Goal: Task Accomplishment & Management: Manage account settings

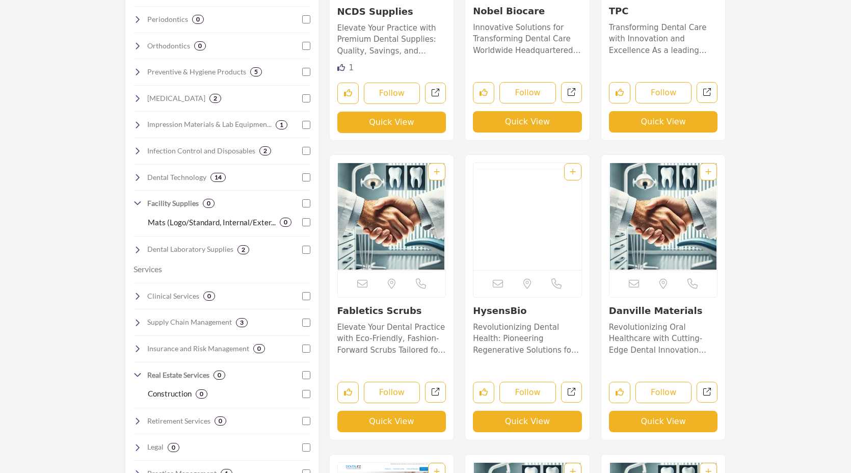
scroll to position [498, 0]
click at [534, 307] on h3 "HysensBio" at bounding box center [527, 310] width 109 height 11
click at [524, 244] on img "Open Listing in new tab" at bounding box center [527, 215] width 108 height 107
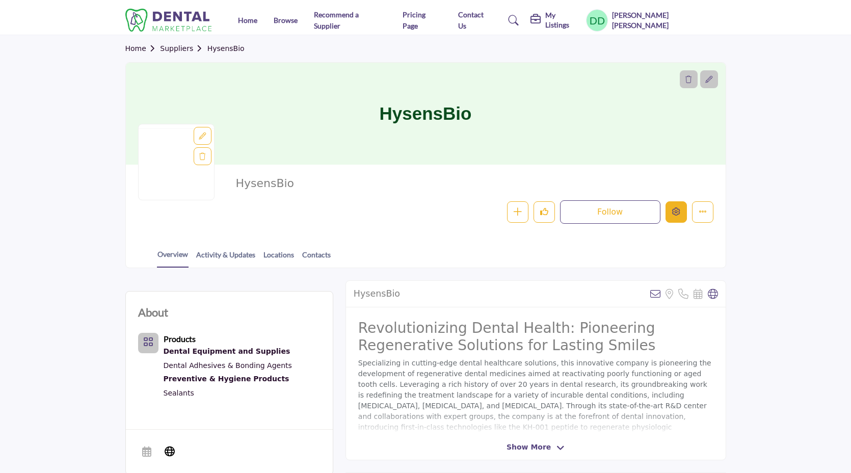
click at [676, 218] on button "Edit company" at bounding box center [675, 211] width 21 height 21
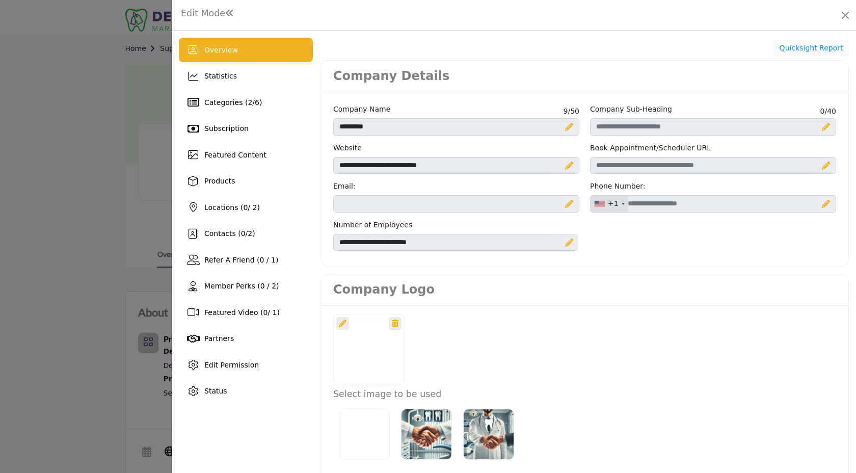
click at [56, 263] on div at bounding box center [428, 236] width 856 height 473
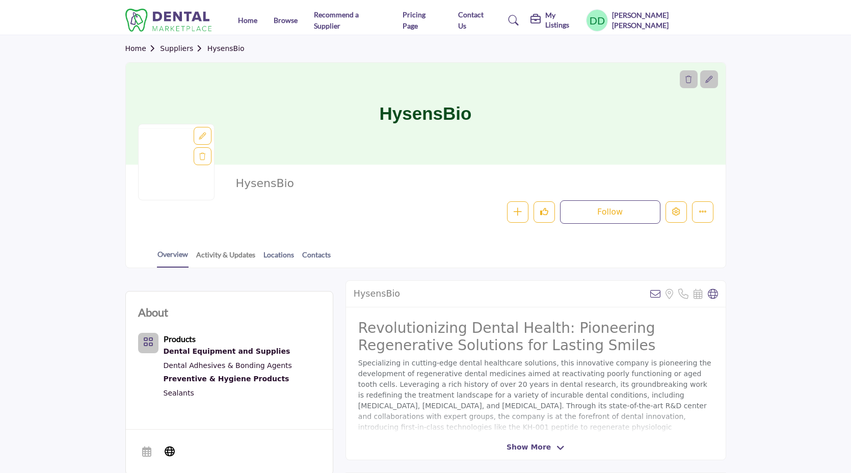
click at [226, 253] on link "Activity & Updates" at bounding box center [226, 258] width 60 height 18
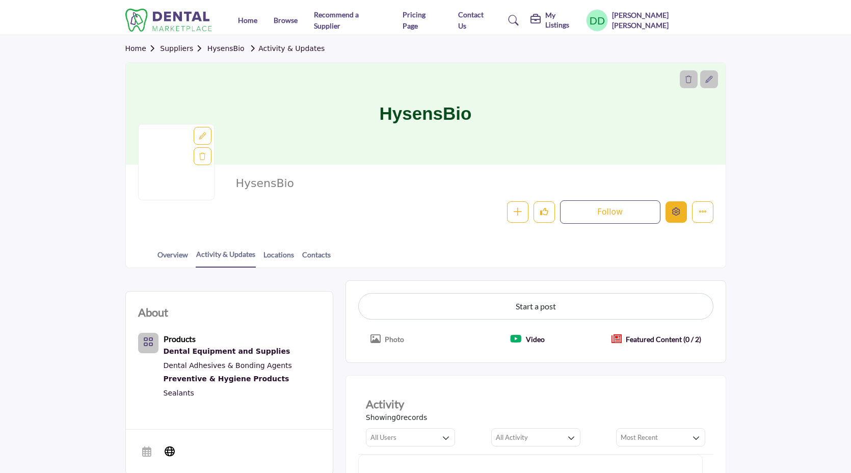
click at [679, 208] on icon "Edit company" at bounding box center [676, 211] width 8 height 8
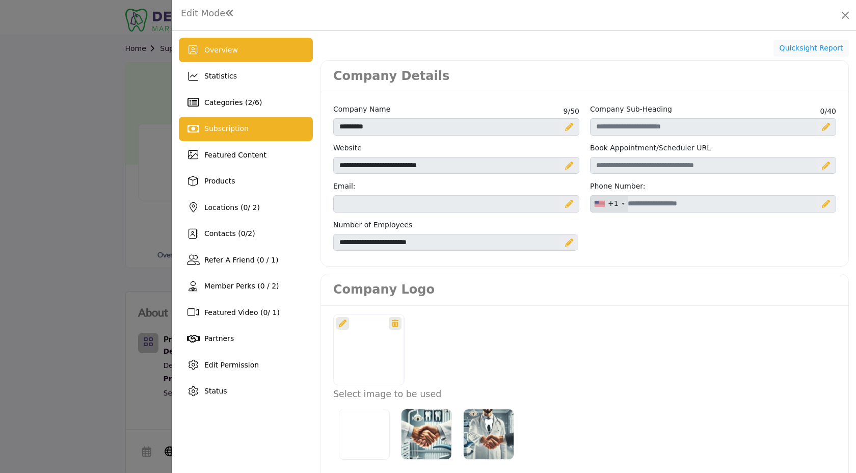
click at [249, 127] on div "Subscription" at bounding box center [246, 129] width 134 height 24
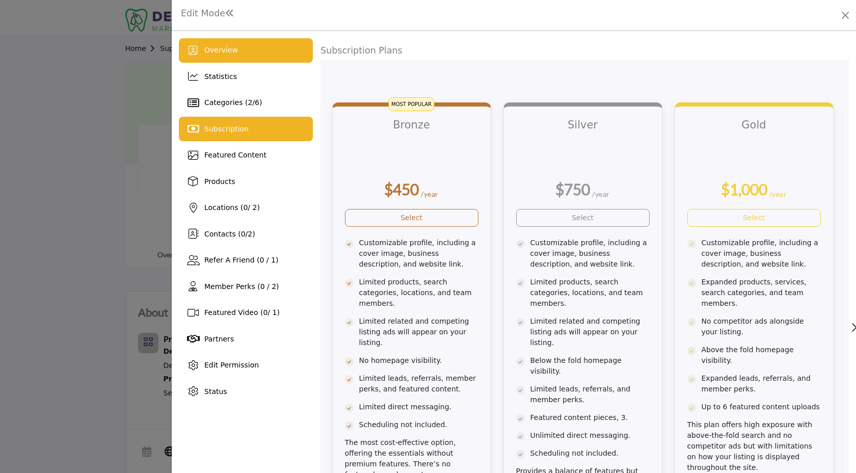
click at [225, 53] on span "Overview" at bounding box center [221, 50] width 34 height 8
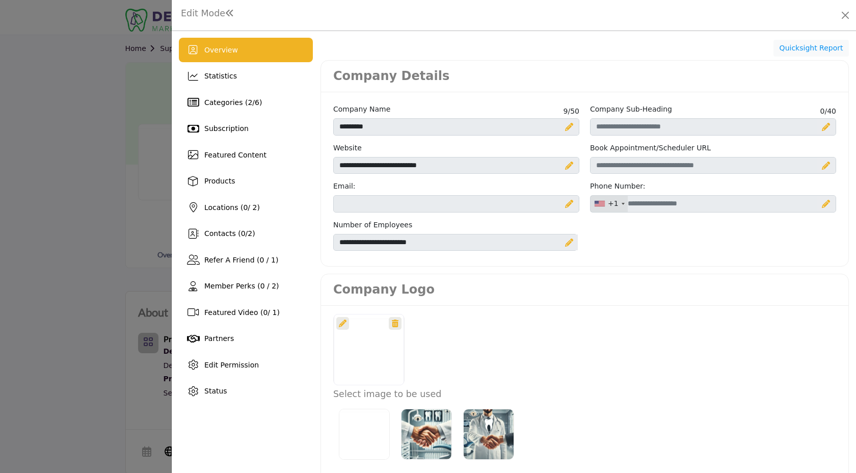
scroll to position [57, 0]
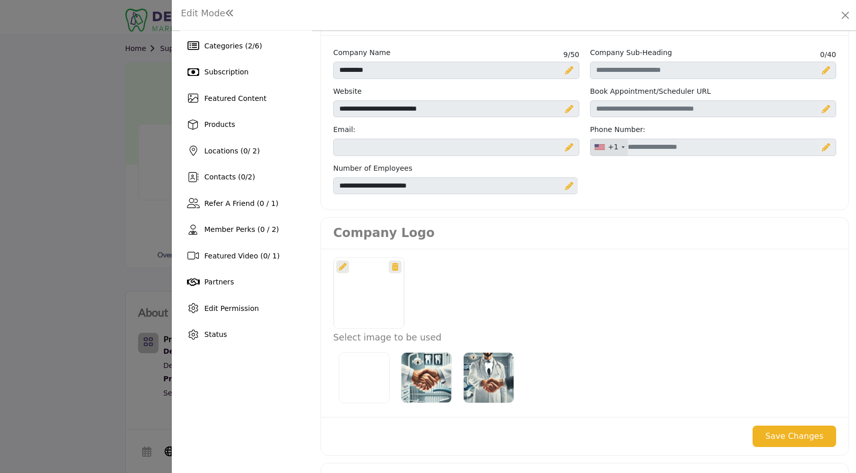
click at [428, 369] on img "Select Image Logo Options_0" at bounding box center [426, 377] width 51 height 51
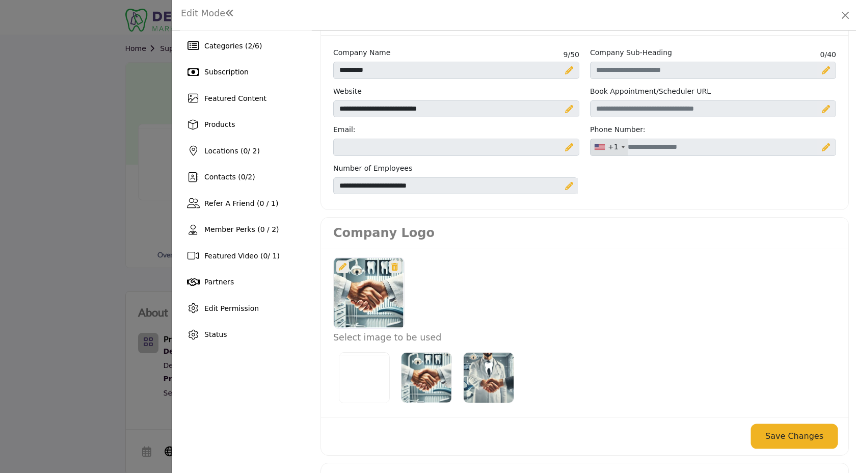
click at [762, 435] on button "Save Changes" at bounding box center [794, 435] width 84 height 21
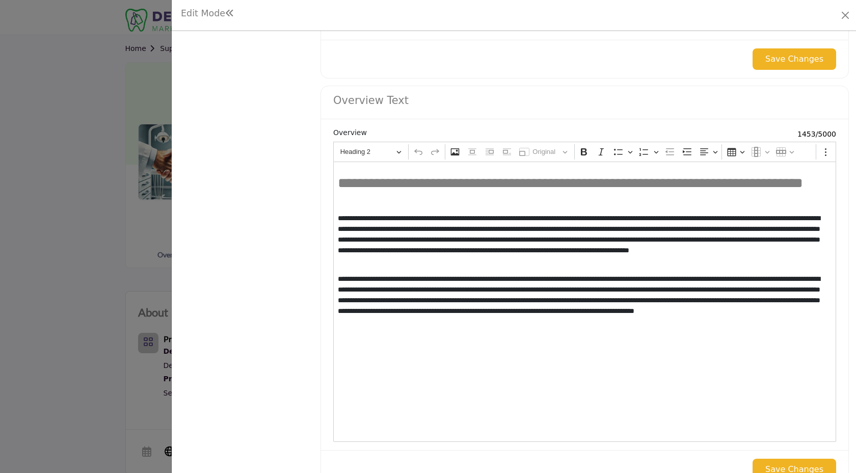
scroll to position [974, 0]
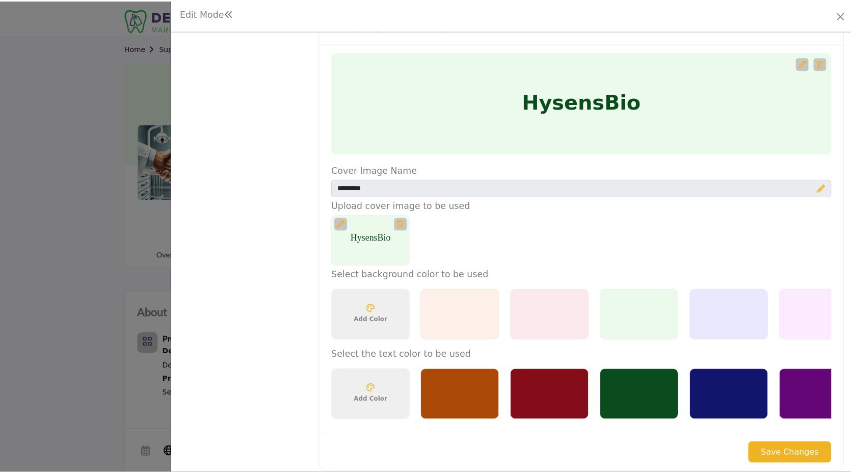
scroll to position [498, 0]
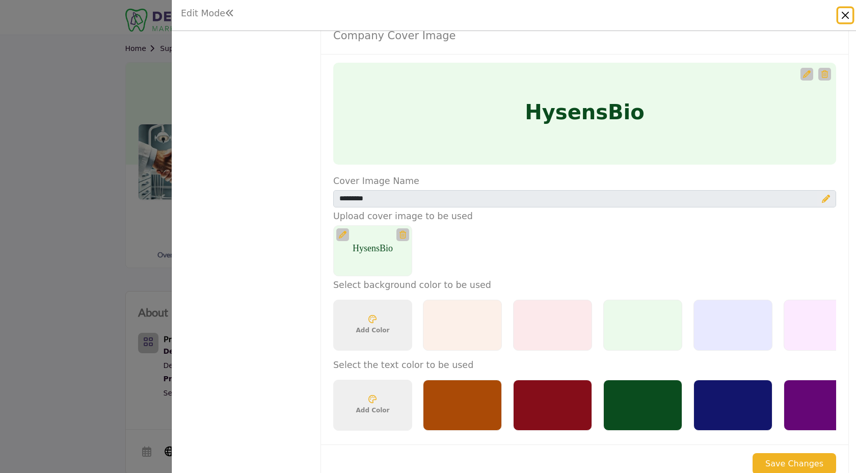
click at [850, 17] on button "Close" at bounding box center [845, 15] width 14 height 14
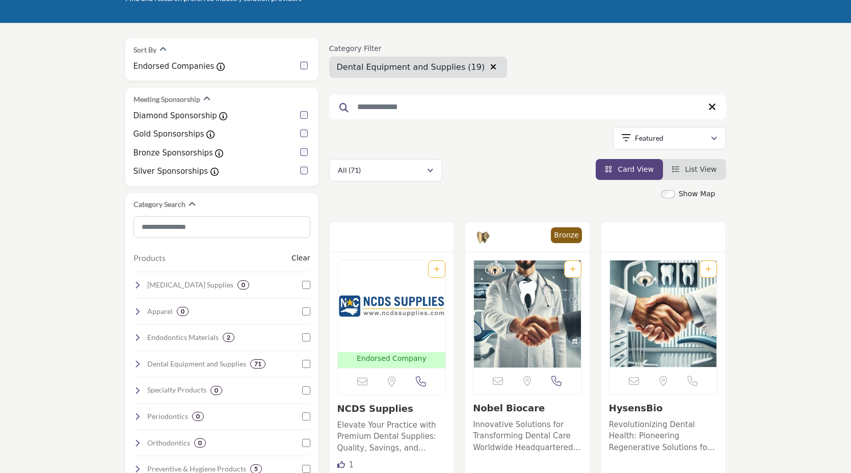
scroll to position [53, 0]
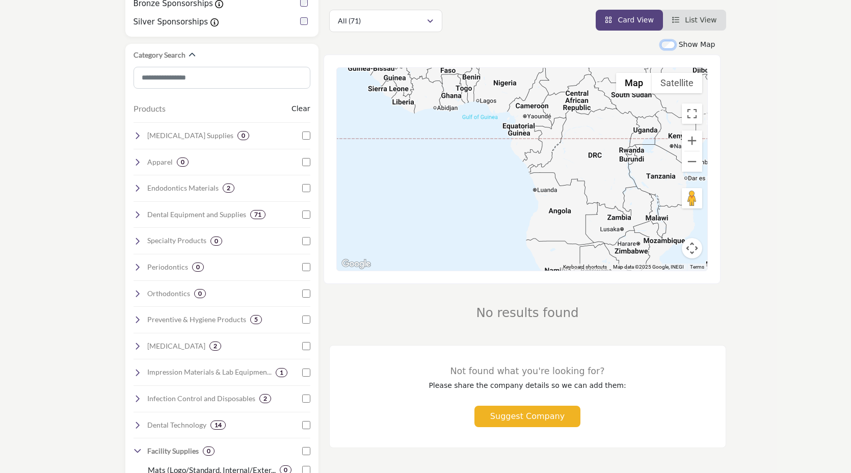
scroll to position [225, 0]
